Goal: Understand process/instructions: Learn how to perform a task or action

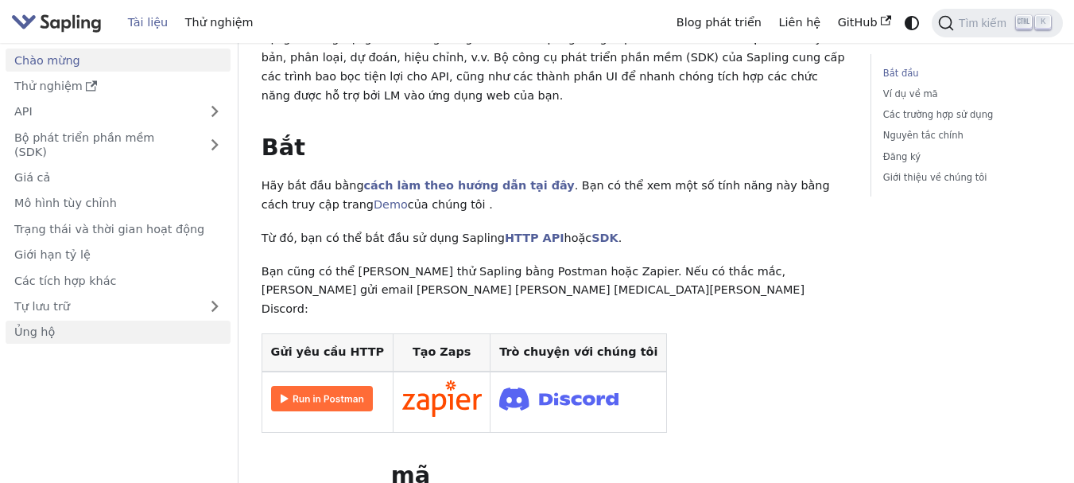
scroll to position [132, 0]
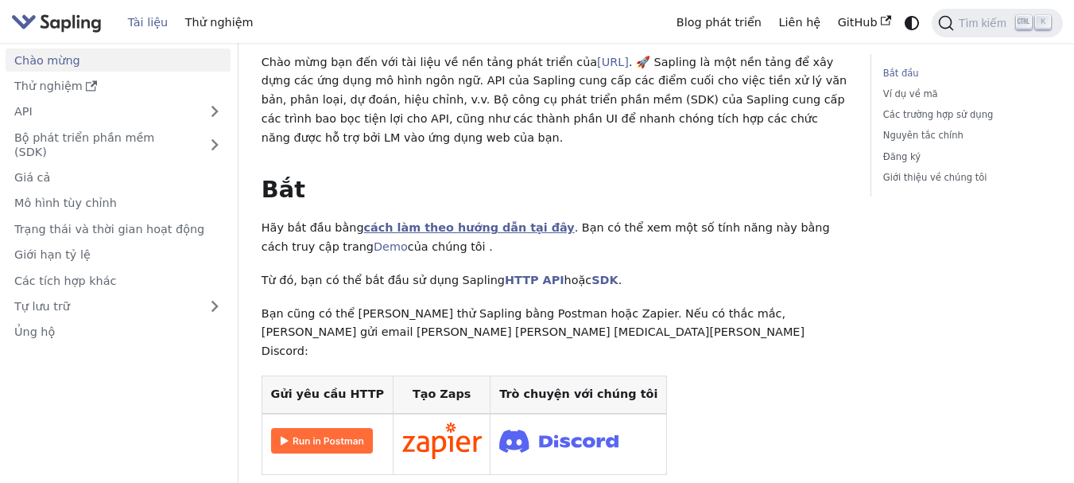
click at [464, 228] on font "cách làm theo hướng dẫn tại đây" at bounding box center [469, 227] width 211 height 13
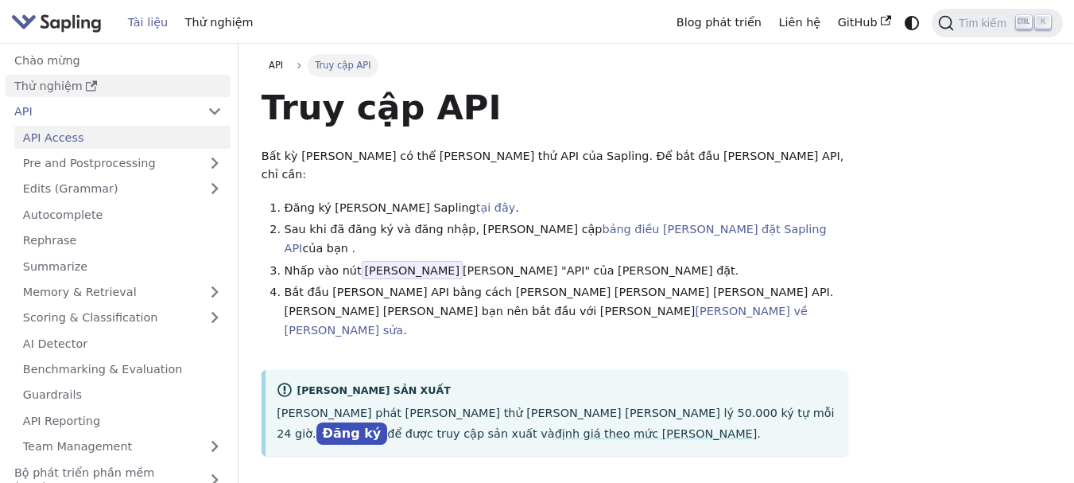
click at [45, 87] on font "Thử nghiệm" at bounding box center [48, 86] width 68 height 13
